Goal: Information Seeking & Learning: Find contact information

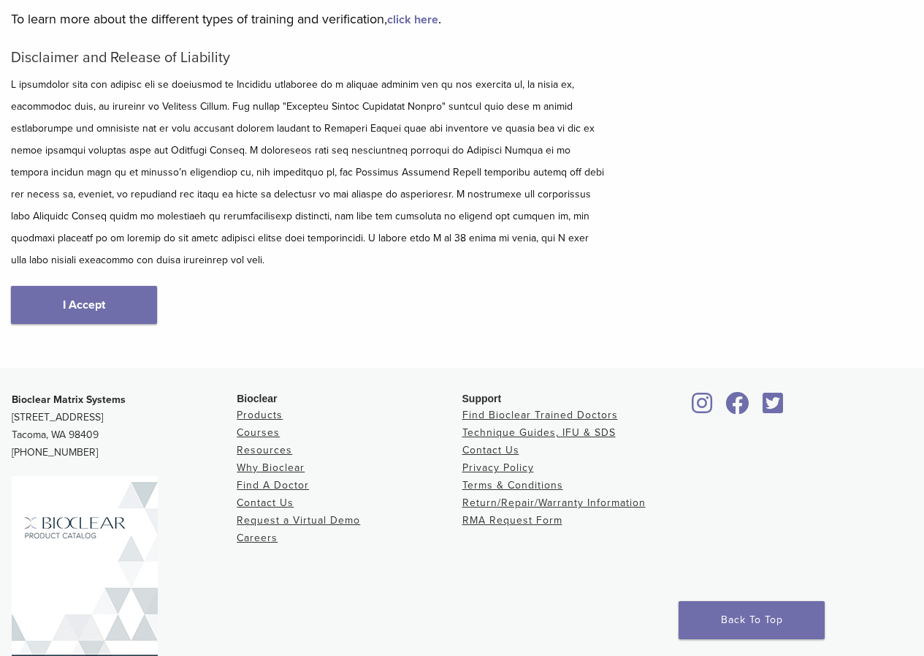
scroll to position [219, 0]
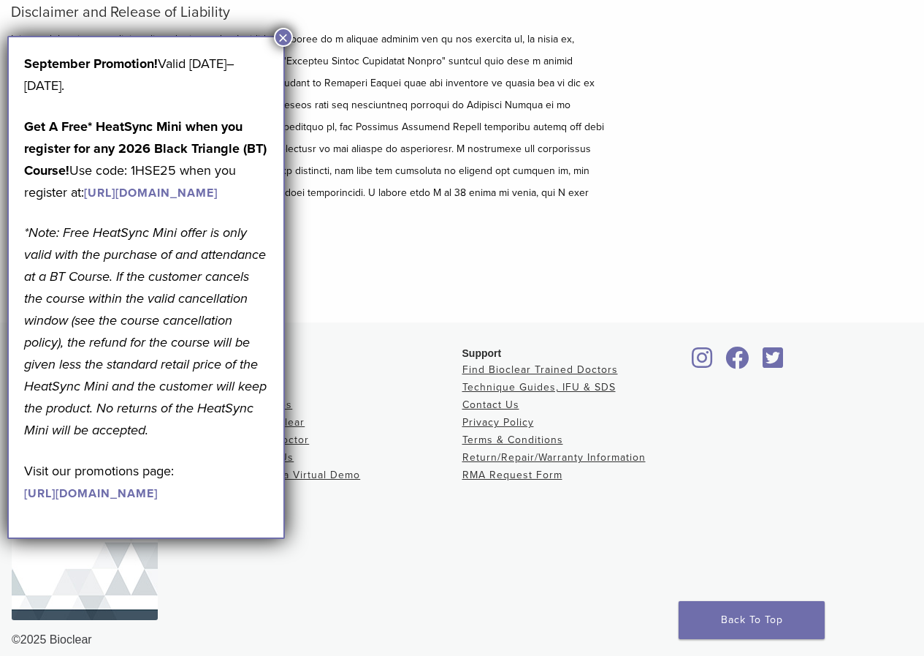
click at [288, 37] on button "×" at bounding box center [283, 37] width 19 height 19
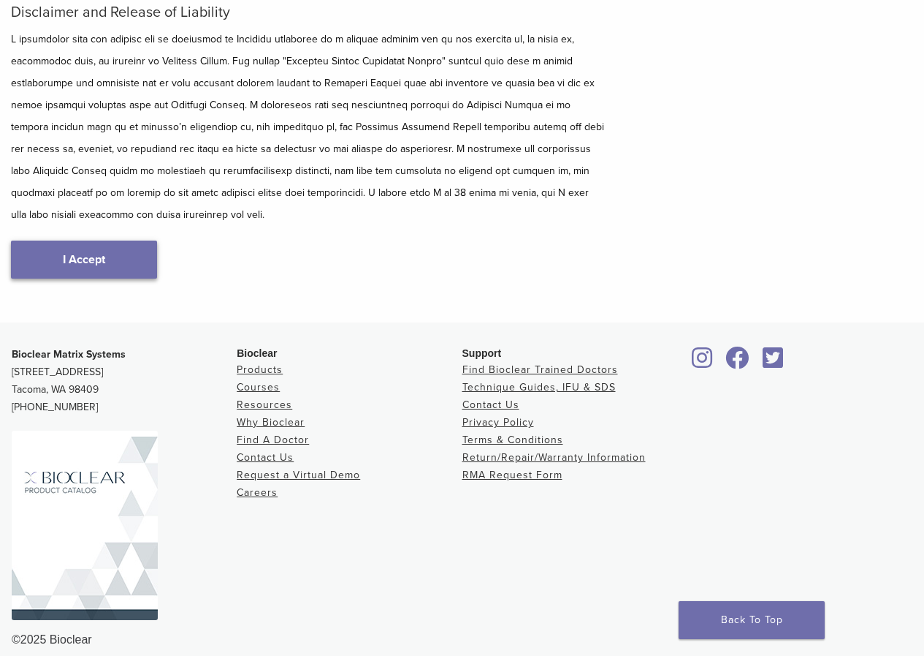
click at [99, 256] on link "I Accept" at bounding box center [84, 259] width 146 height 38
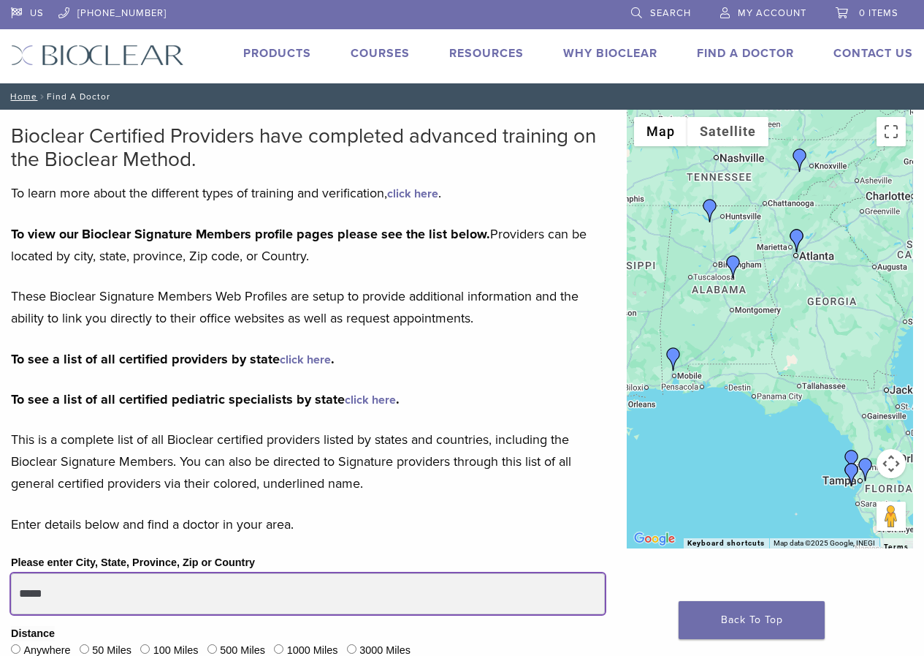
drag, startPoint x: 110, startPoint y: 598, endPoint x: 0, endPoint y: 528, distance: 129.8
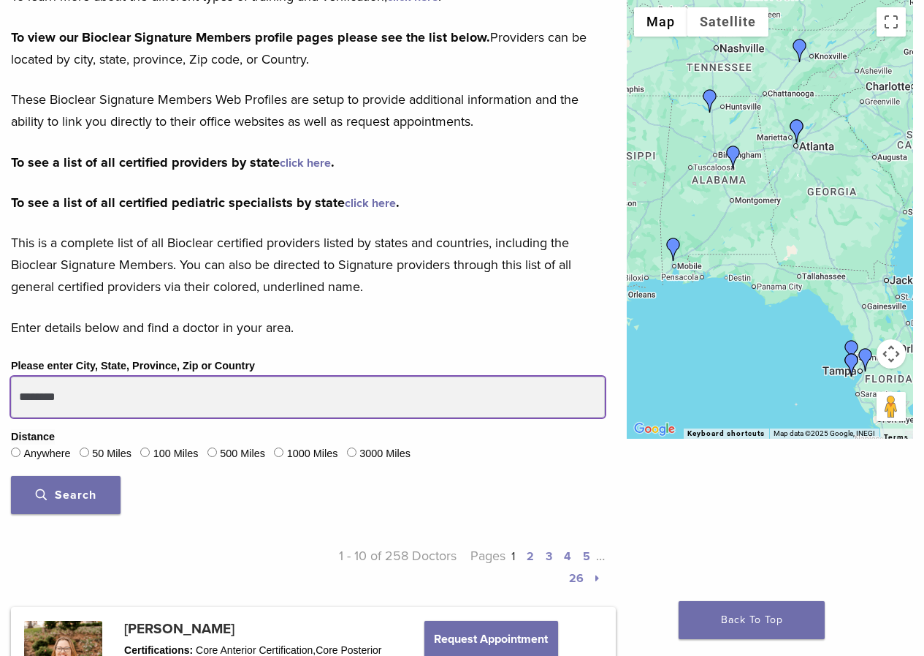
scroll to position [219, 0]
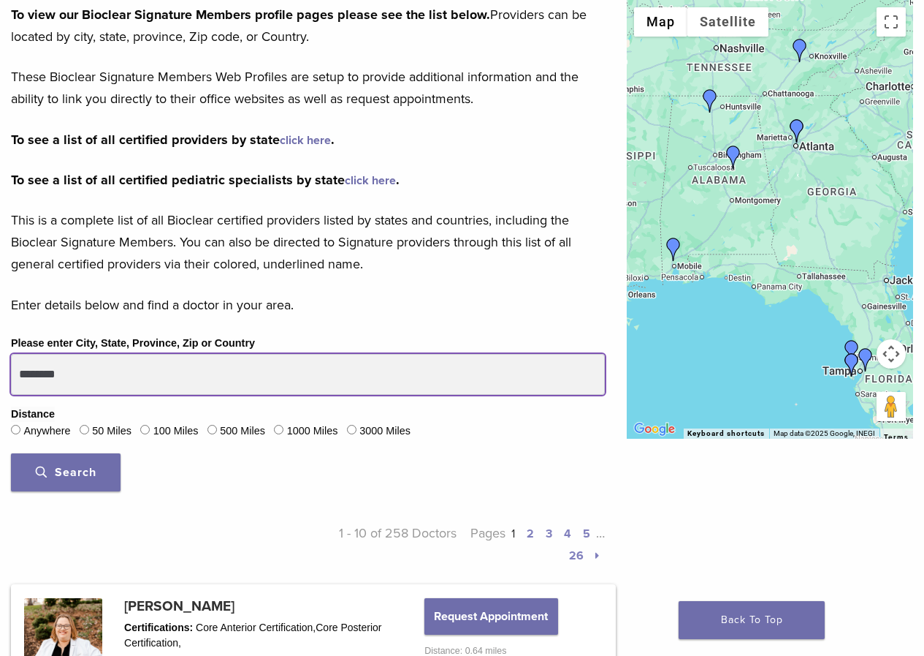
type input "********"
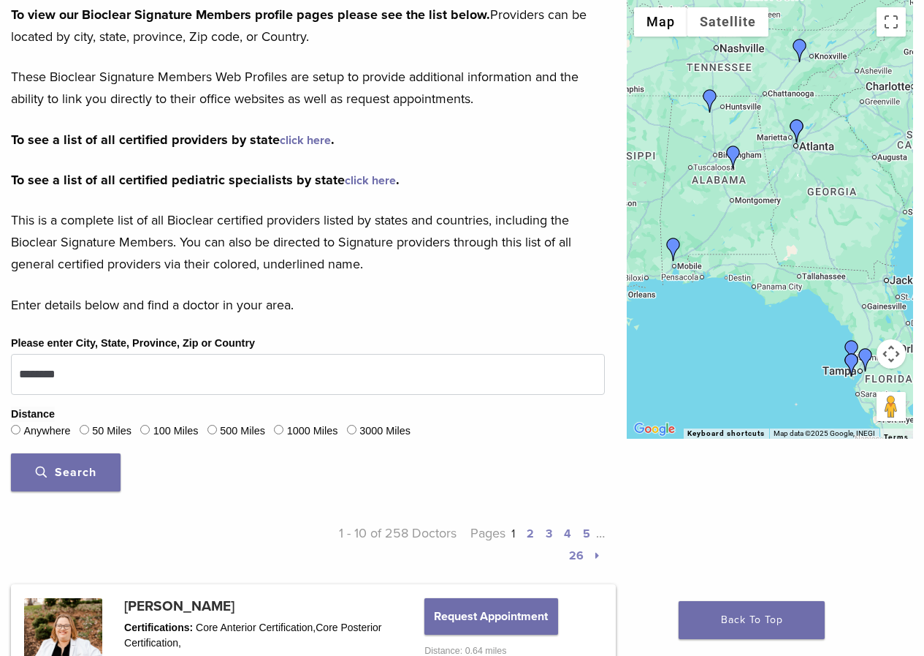
click at [74, 482] on button "Search" at bounding box center [66, 472] width 110 height 38
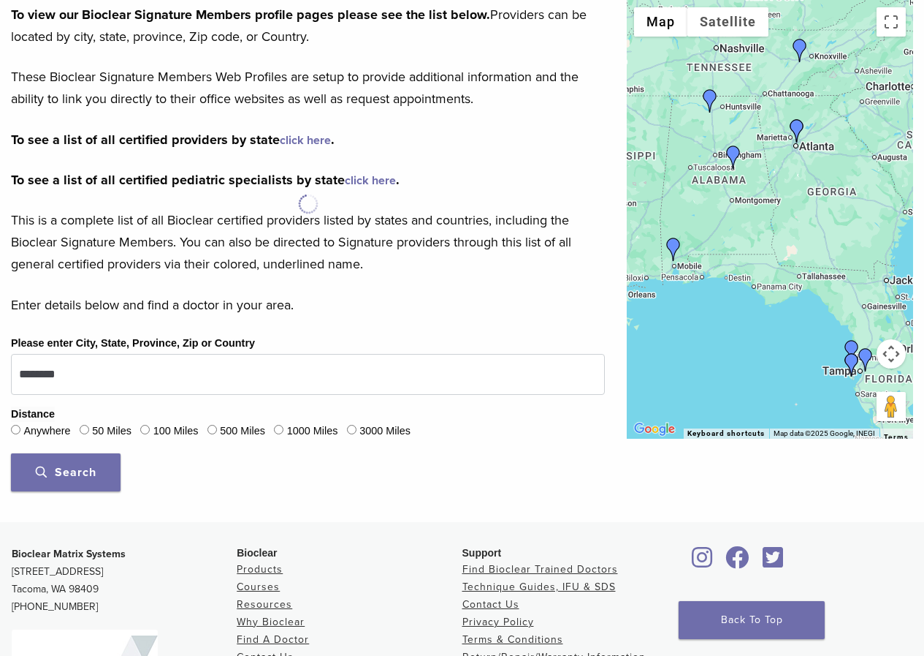
click at [54, 468] on span "Search" at bounding box center [66, 472] width 61 height 15
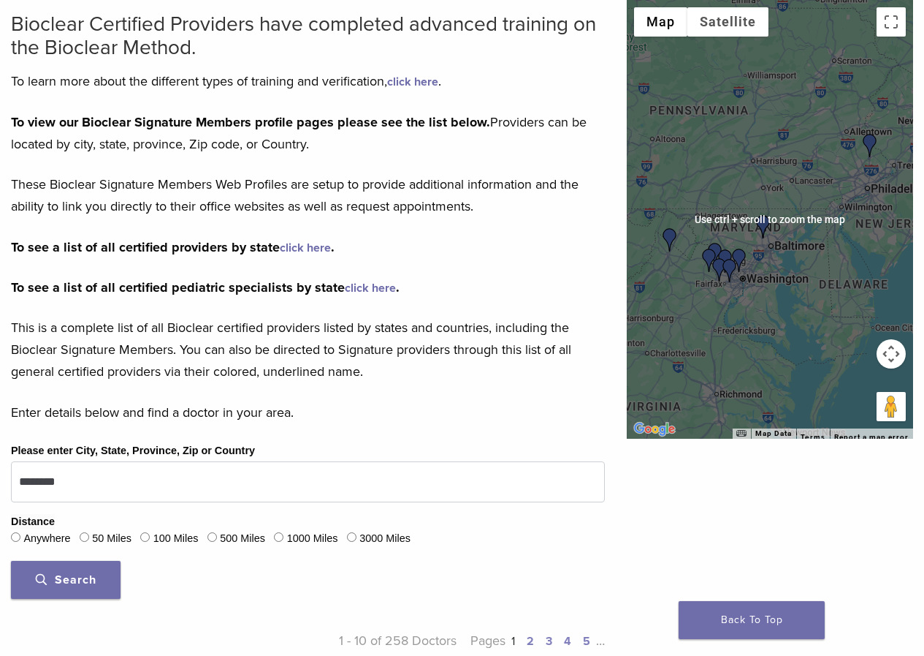
scroll to position [146, 0]
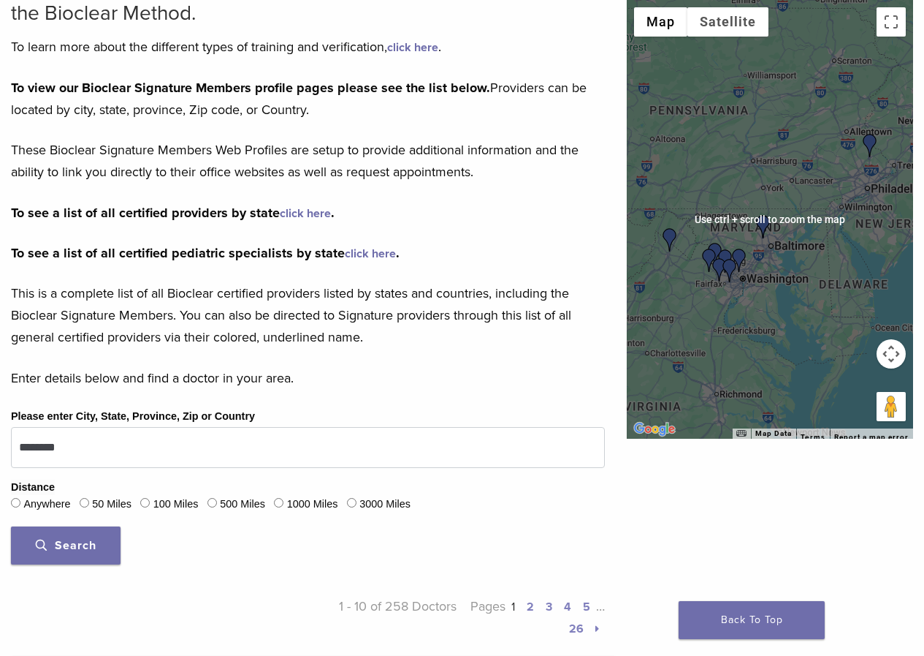
click at [751, 276] on div at bounding box center [770, 219] width 286 height 438
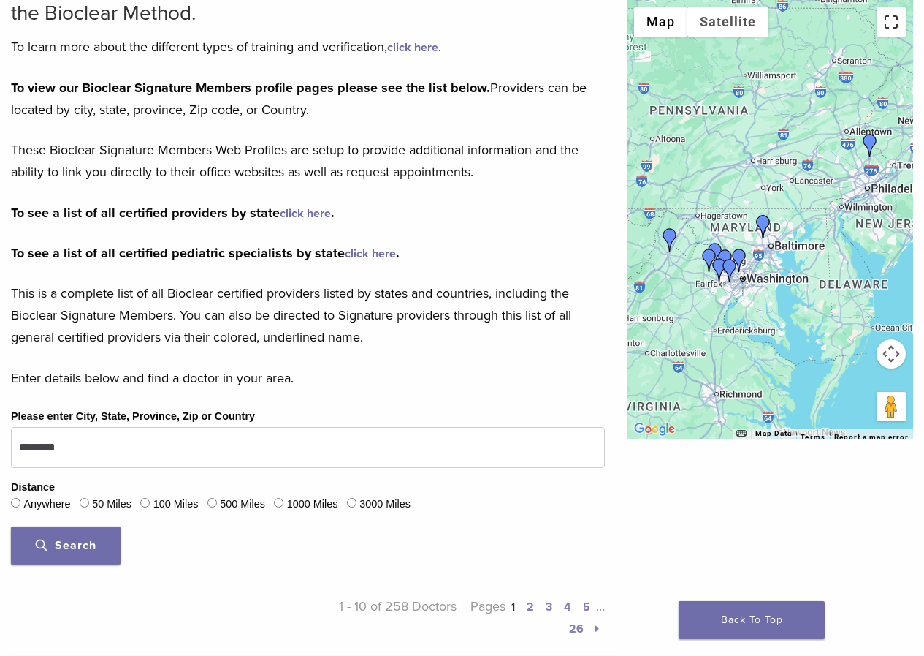
click at [889, 27] on button "Toggle fullscreen view" at bounding box center [891, 21] width 29 height 29
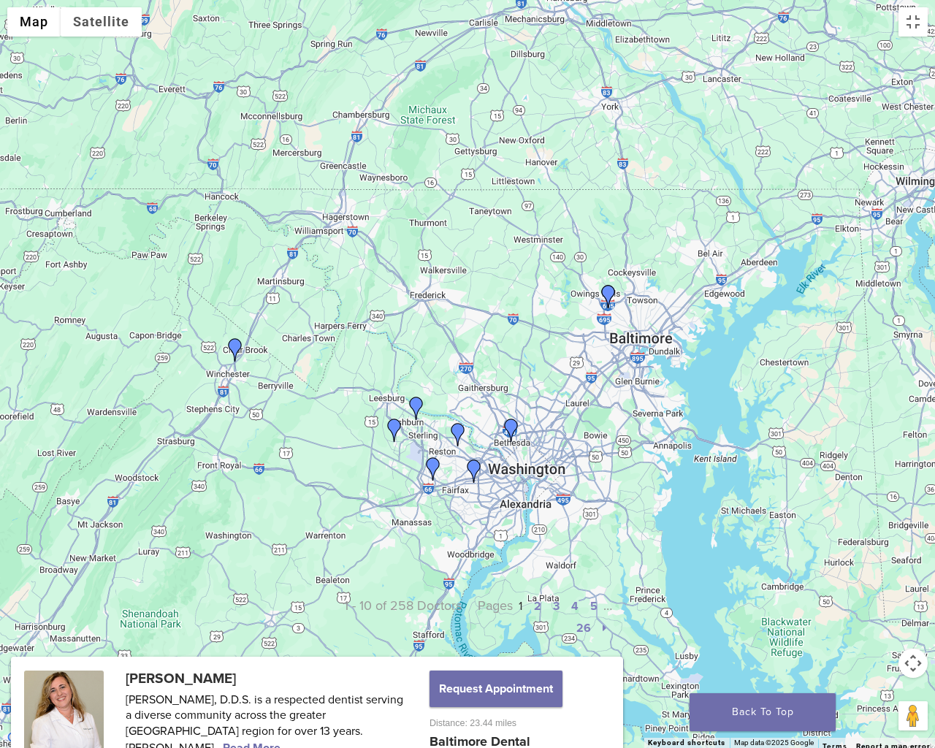
drag, startPoint x: 455, startPoint y: 512, endPoint x: 477, endPoint y: 436, distance: 80.0
click at [477, 436] on div at bounding box center [467, 374] width 935 height 748
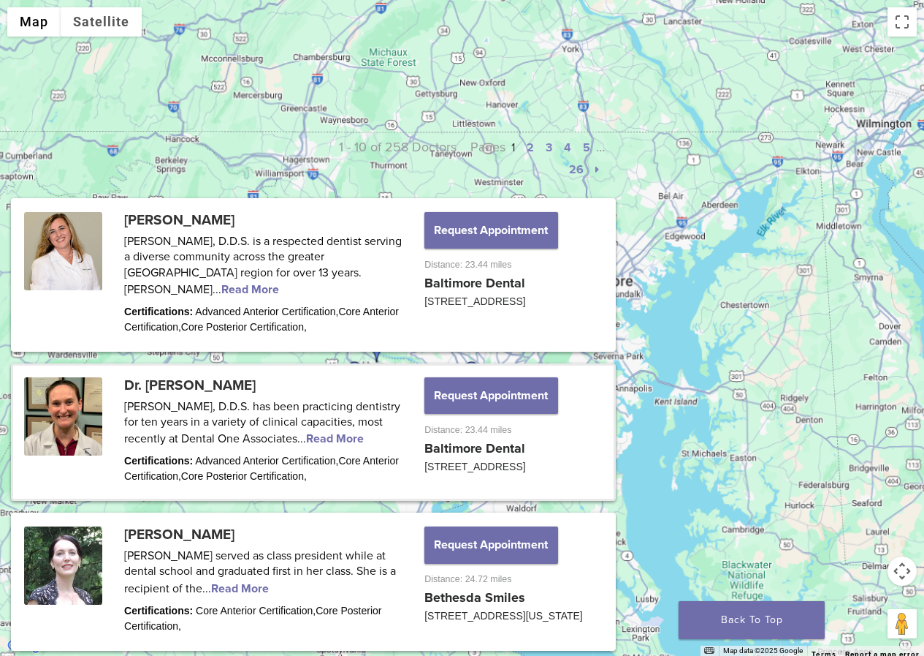
scroll to position [658, 0]
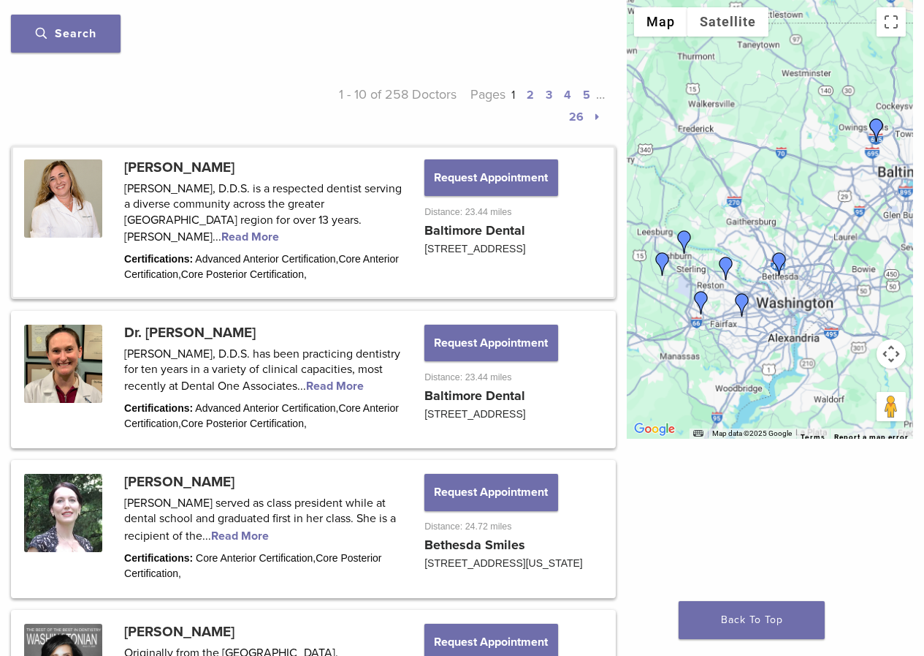
click at [352, 224] on link at bounding box center [313, 222] width 601 height 149
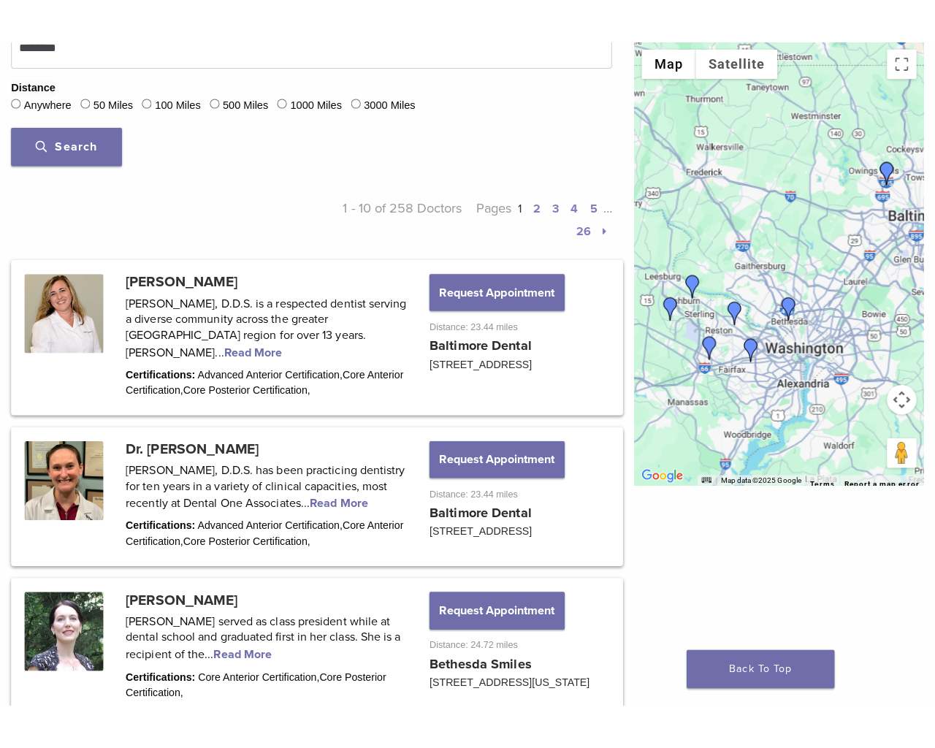
scroll to position [585, 0]
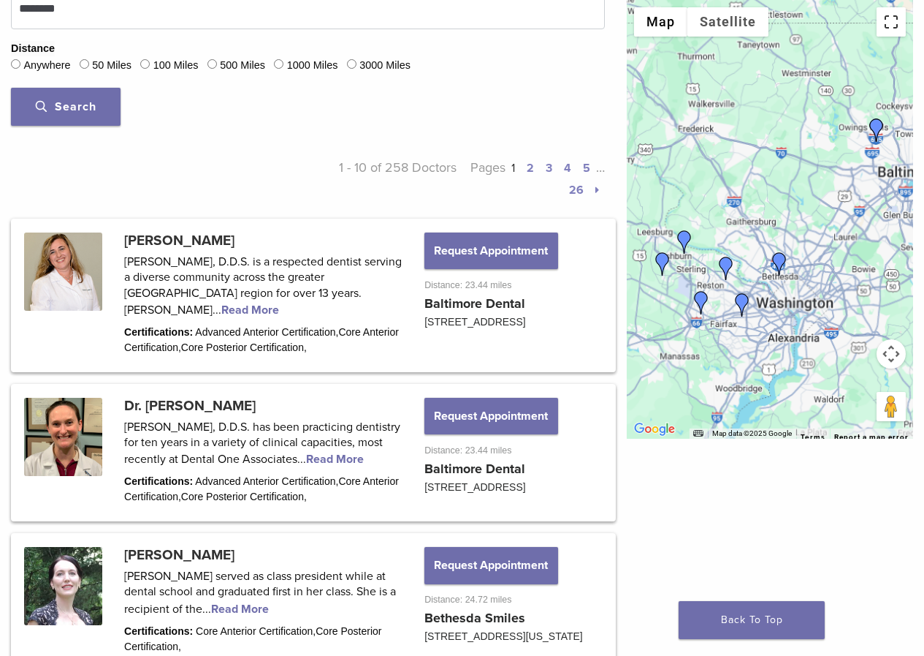
click at [889, 33] on button "Toggle fullscreen view" at bounding box center [891, 21] width 29 height 29
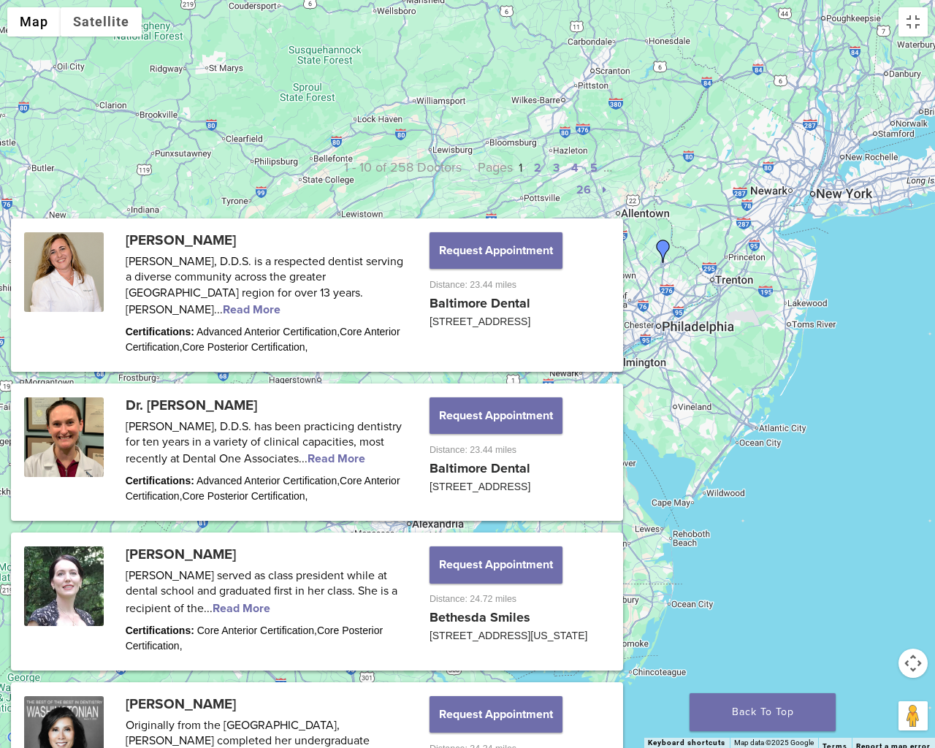
drag, startPoint x: 620, startPoint y: 303, endPoint x: 486, endPoint y: 453, distance: 201.9
click at [486, 453] on div at bounding box center [467, 374] width 935 height 748
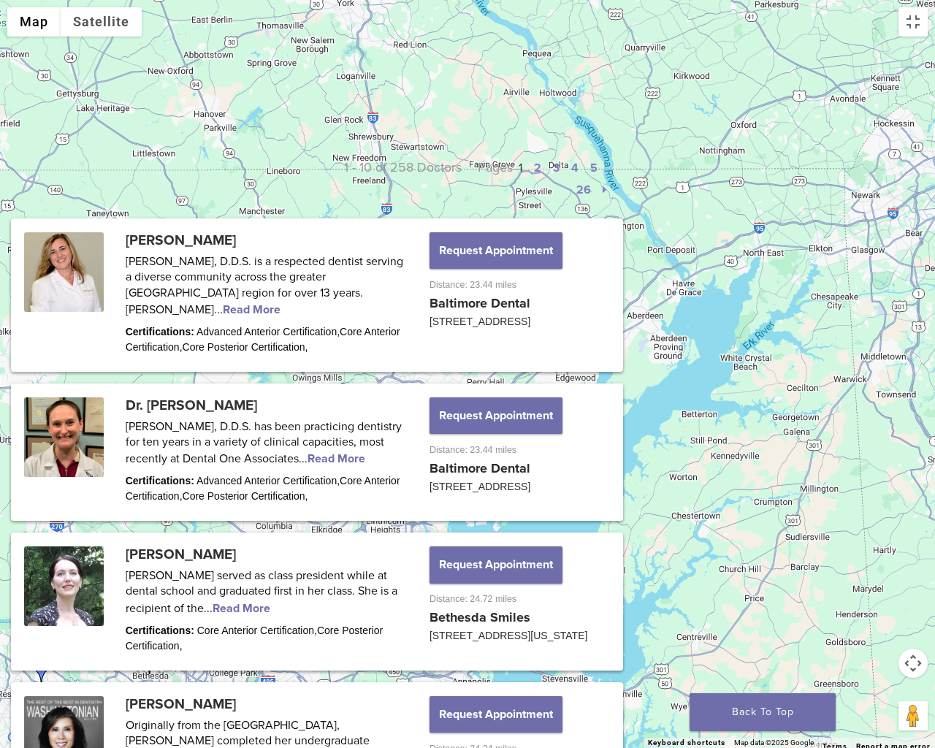
click at [343, 391] on img "Dr. Rebecca Allen" at bounding box center [343, 394] width 23 height 23
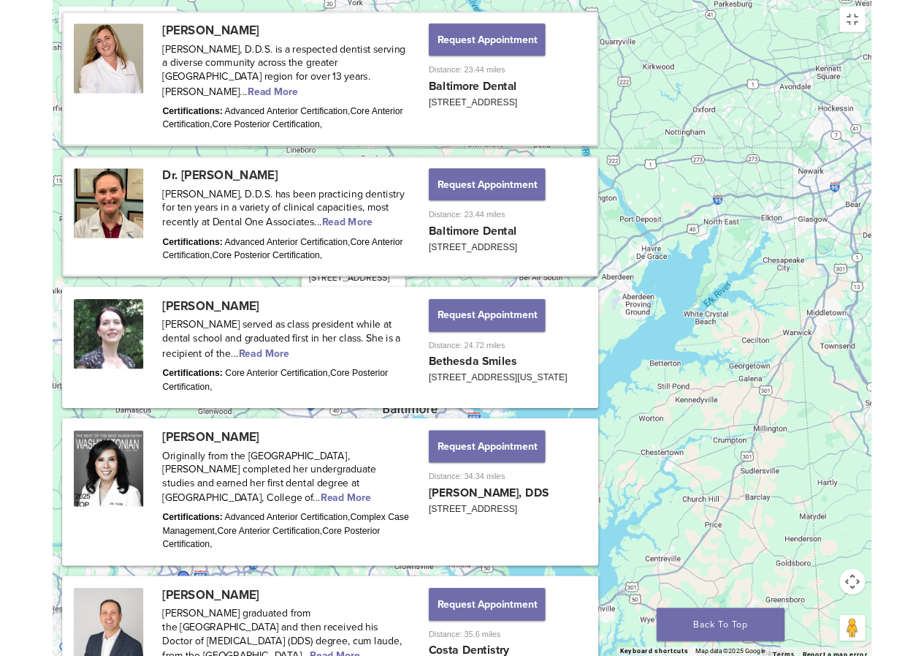
scroll to position [803, 0]
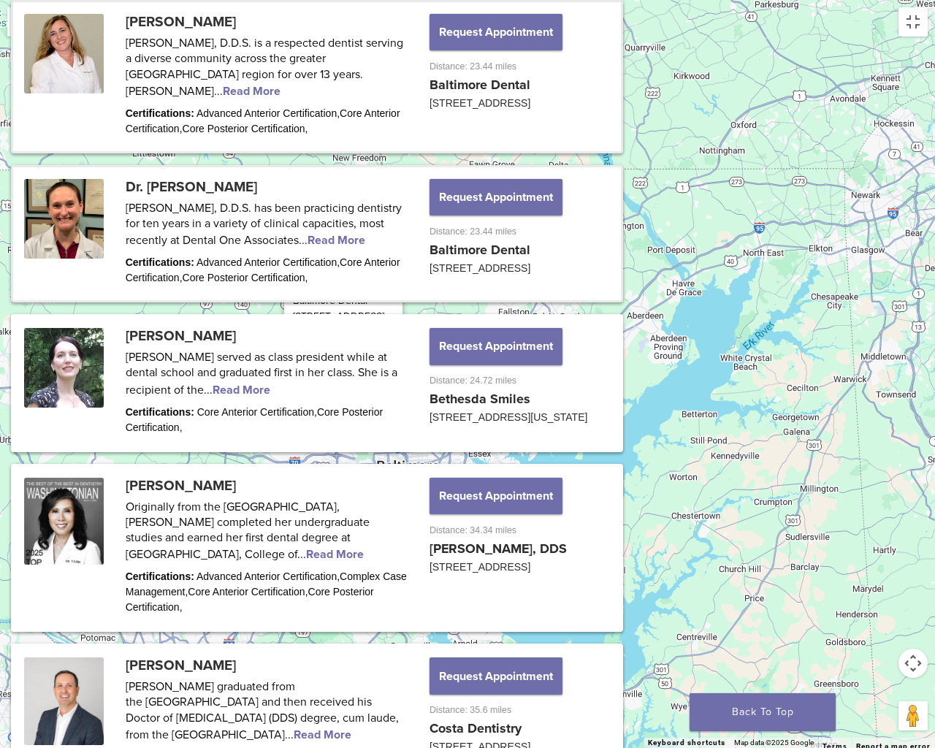
click at [345, 359] on link "View location" at bounding box center [333, 366] width 80 height 15
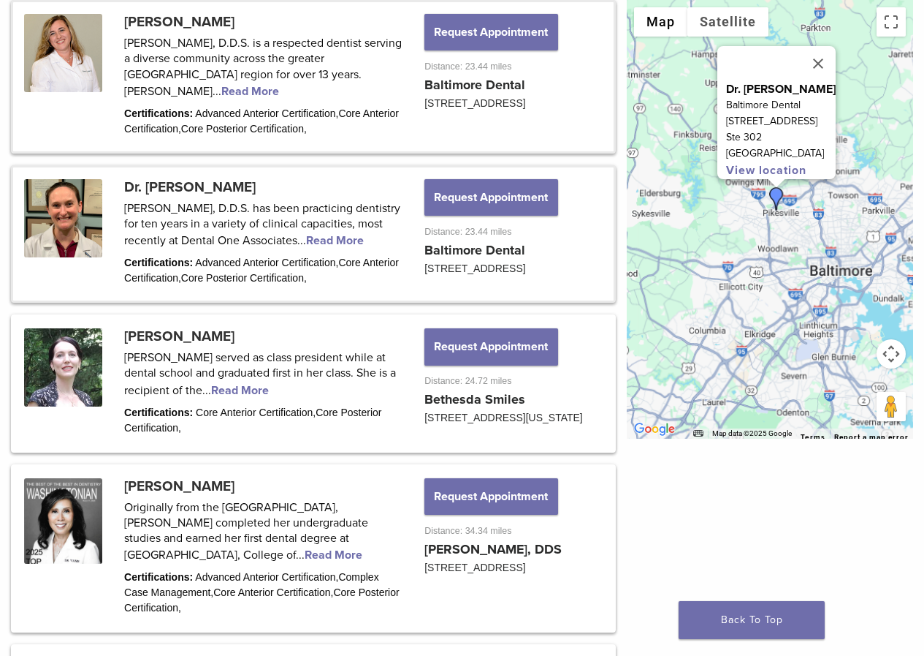
drag, startPoint x: 716, startPoint y: 208, endPoint x: 851, endPoint y: 167, distance: 140.6
click at [851, 167] on div "Dr. [PERSON_NAME] Baltimore Dental [STREET_ADDRESS] View location" at bounding box center [770, 219] width 286 height 438
click at [198, 174] on link at bounding box center [313, 233] width 601 height 133
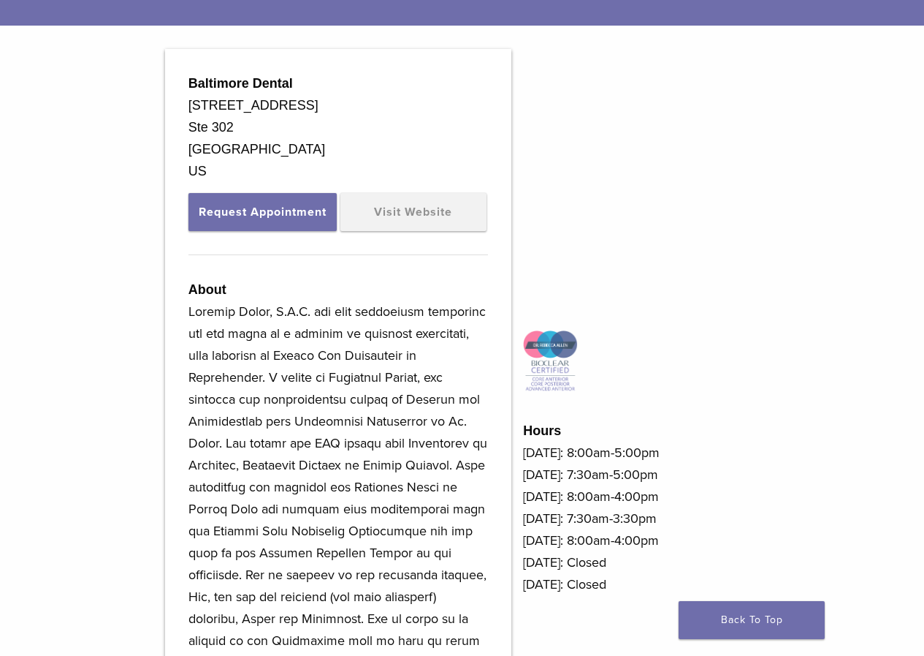
scroll to position [512, 0]
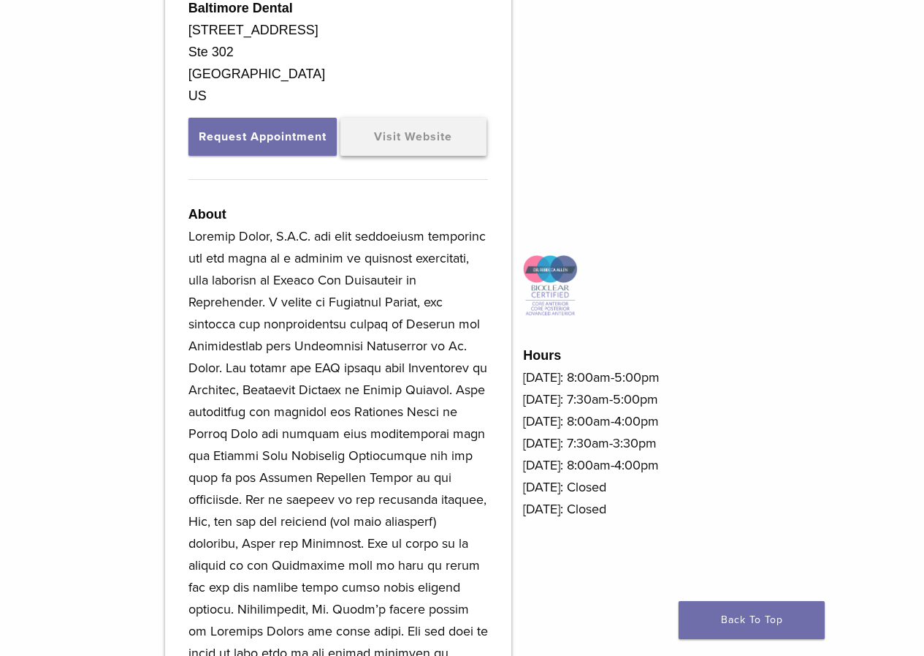
click at [432, 142] on link "Visit Website" at bounding box center [414, 137] width 146 height 38
